Goal: Task Accomplishment & Management: Manage account settings

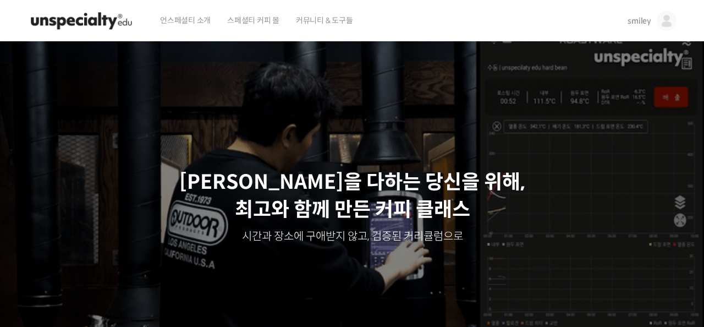
click at [648, 23] on span "smiley" at bounding box center [639, 21] width 24 height 10
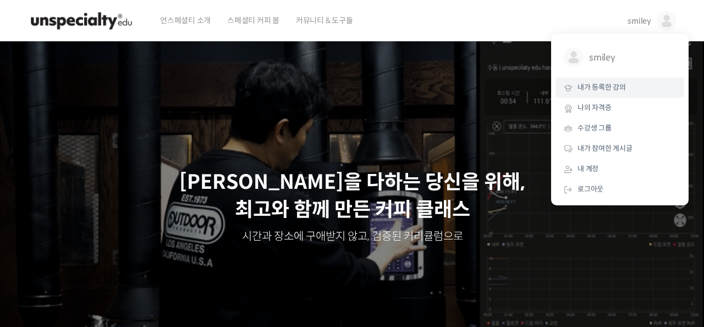
click at [601, 87] on span "내가 등록한 강의" at bounding box center [601, 86] width 48 height 9
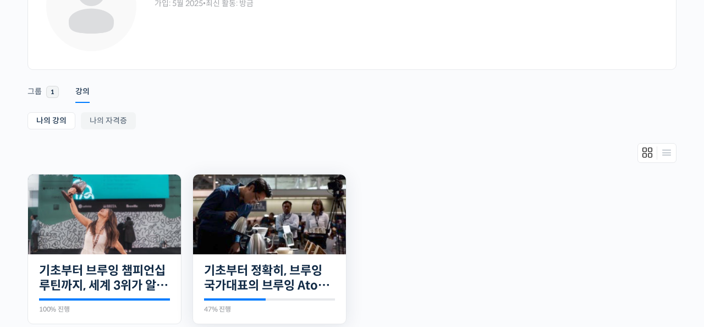
scroll to position [108, 0]
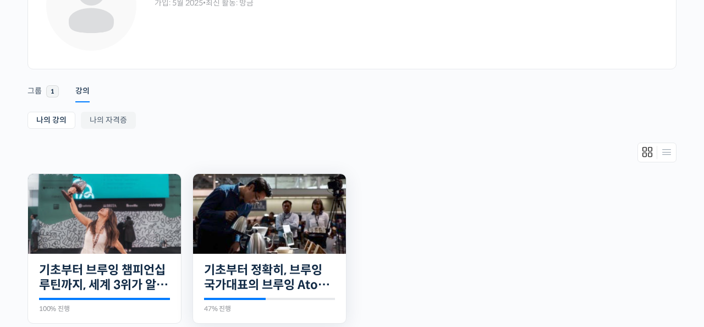
click at [317, 241] on img at bounding box center [269, 214] width 153 height 80
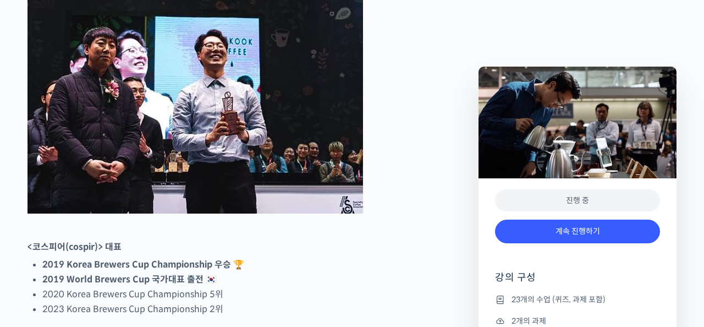
scroll to position [529, 0]
